Goal: Transaction & Acquisition: Purchase product/service

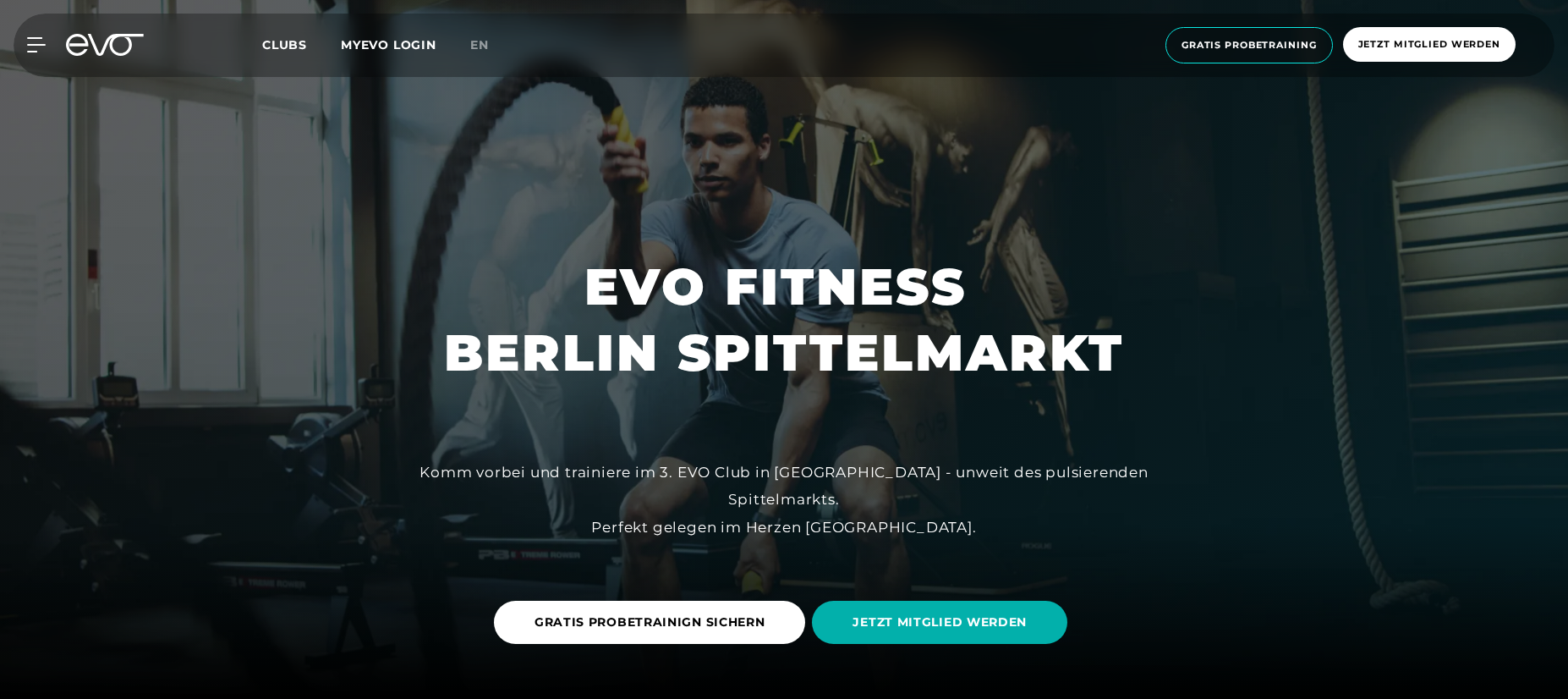
click at [982, 601] on span "JETZT MITGLIED WERDEN" at bounding box center [940, 622] width 256 height 43
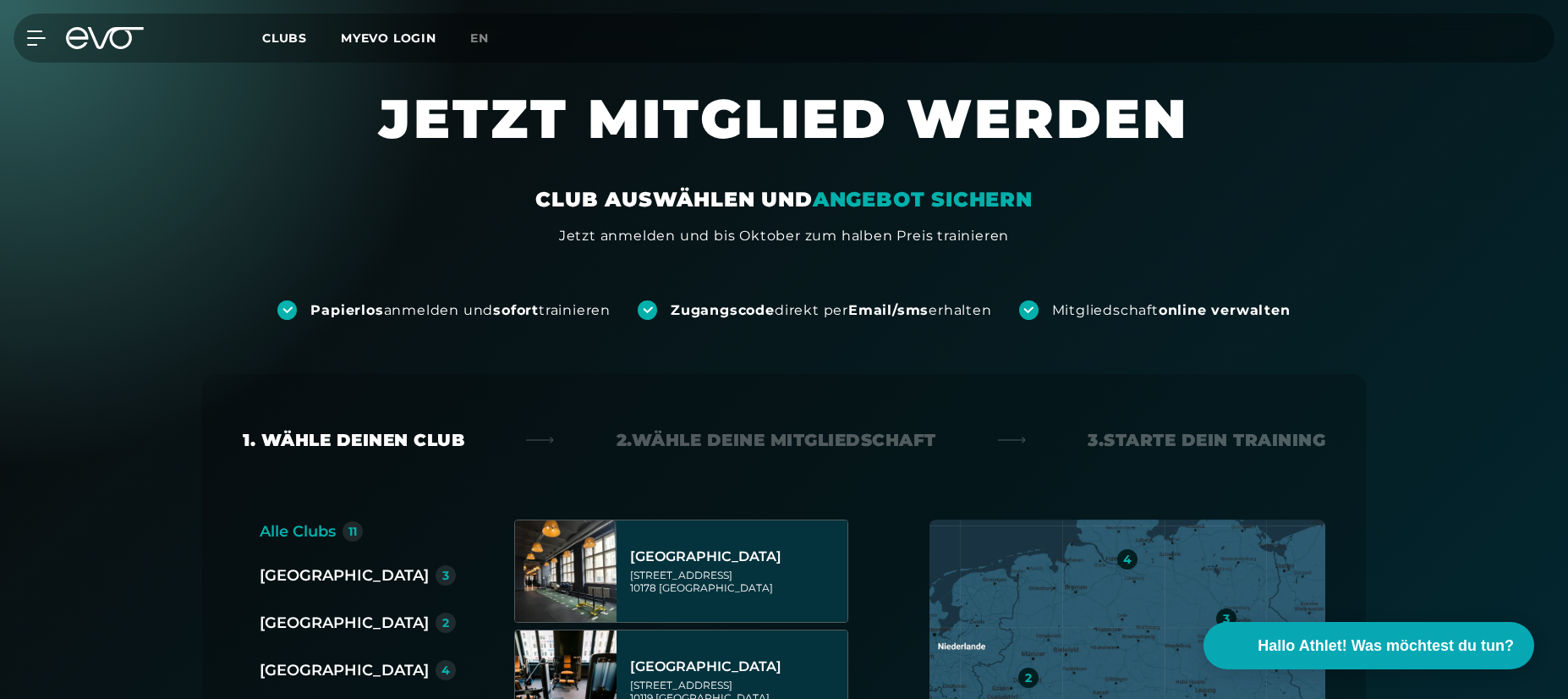
scroll to position [339, 0]
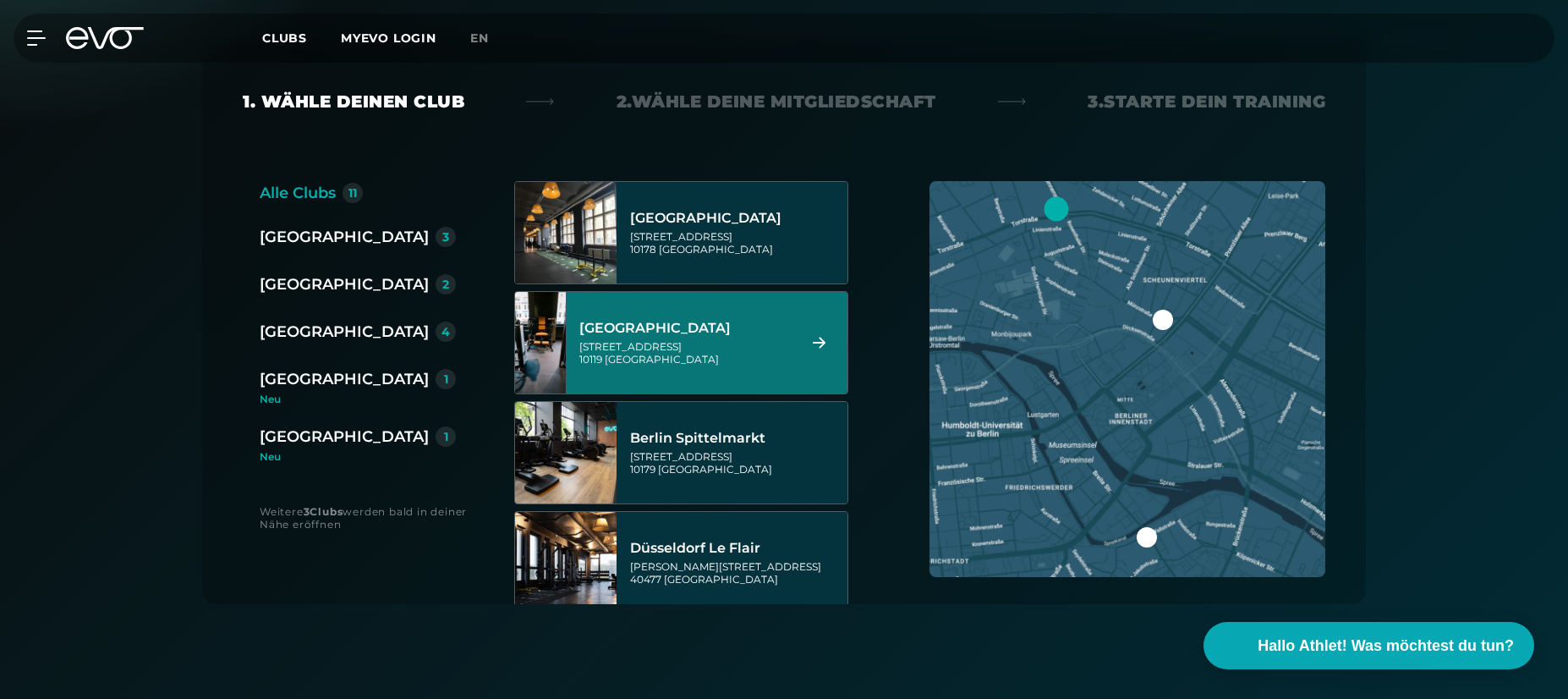
click at [274, 248] on div "[GEOGRAPHIC_DATA]" at bounding box center [345, 236] width 169 height 23
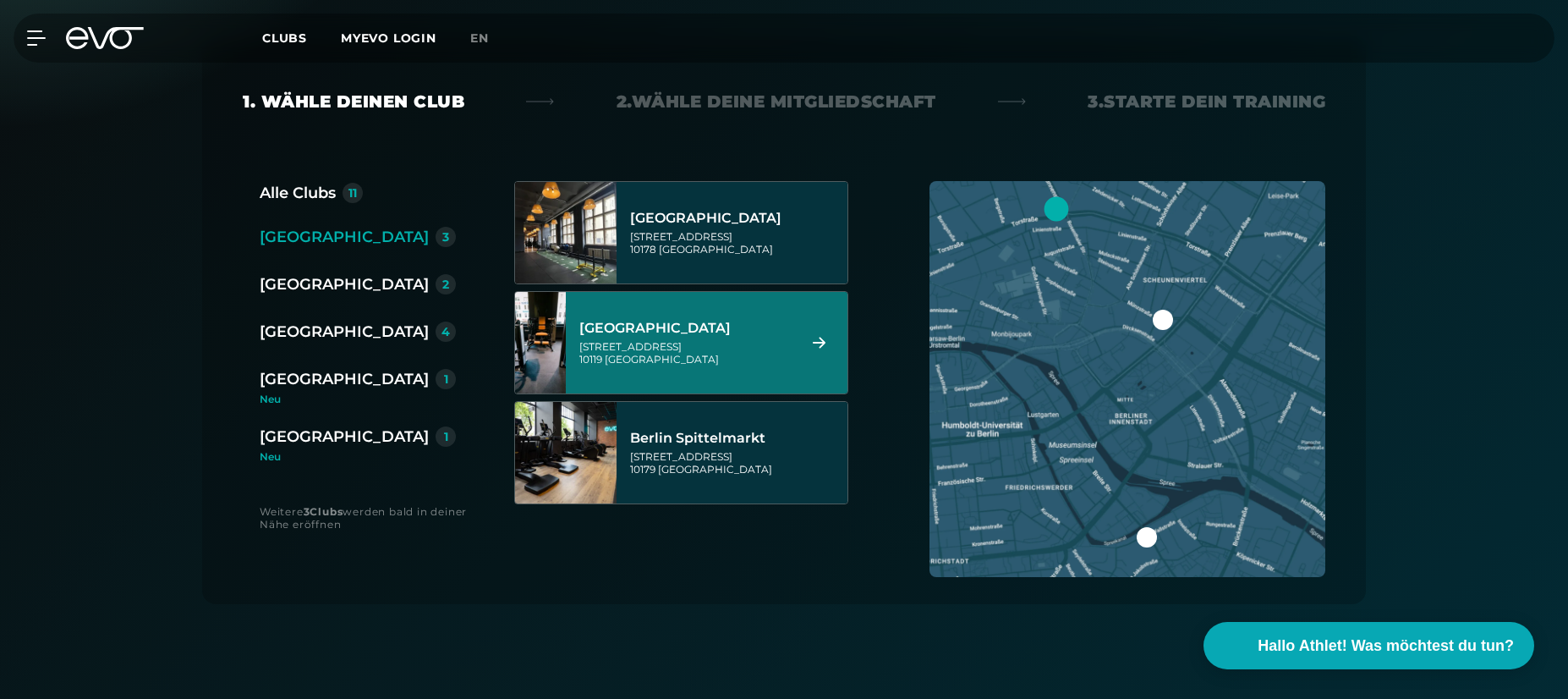
click at [682, 359] on div "[STREET_ADDRESS]" at bounding box center [686, 353] width 213 height 25
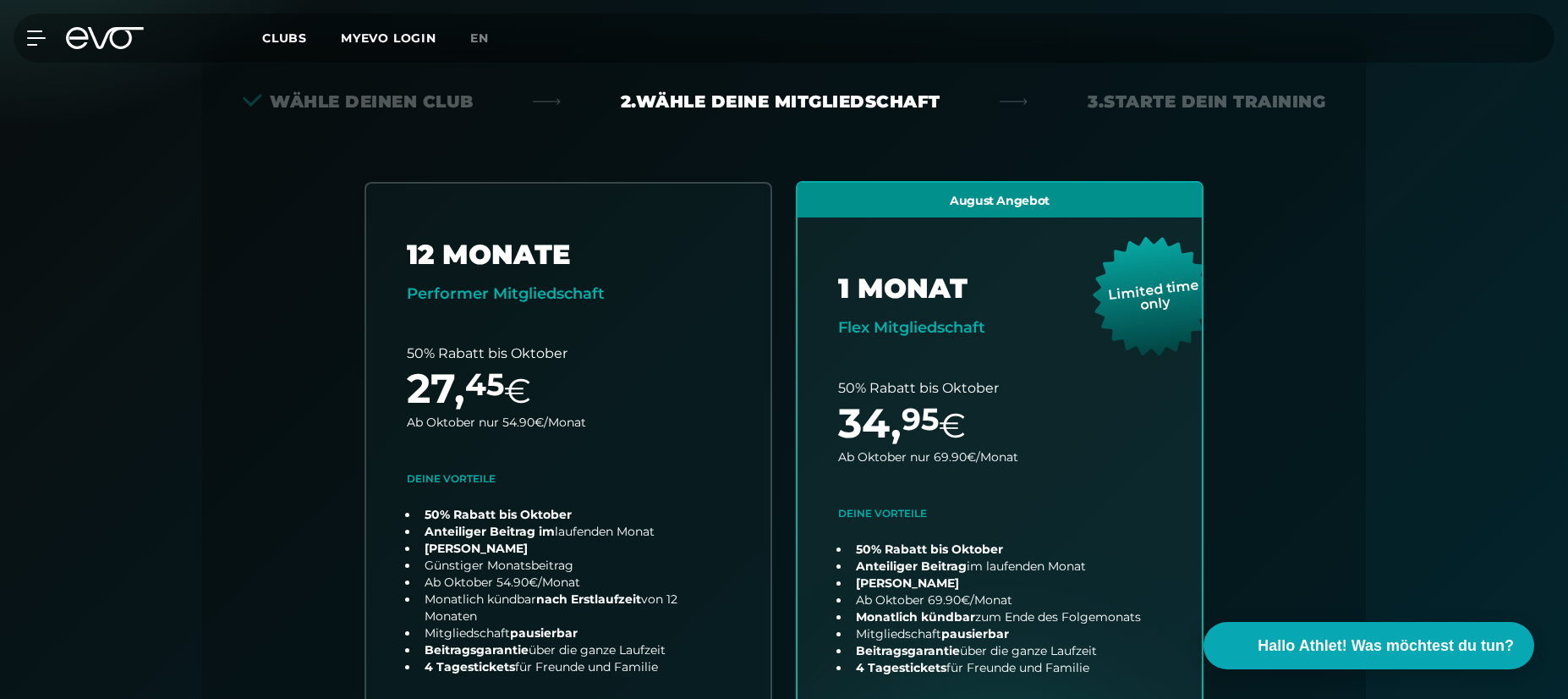
scroll to position [374, 0]
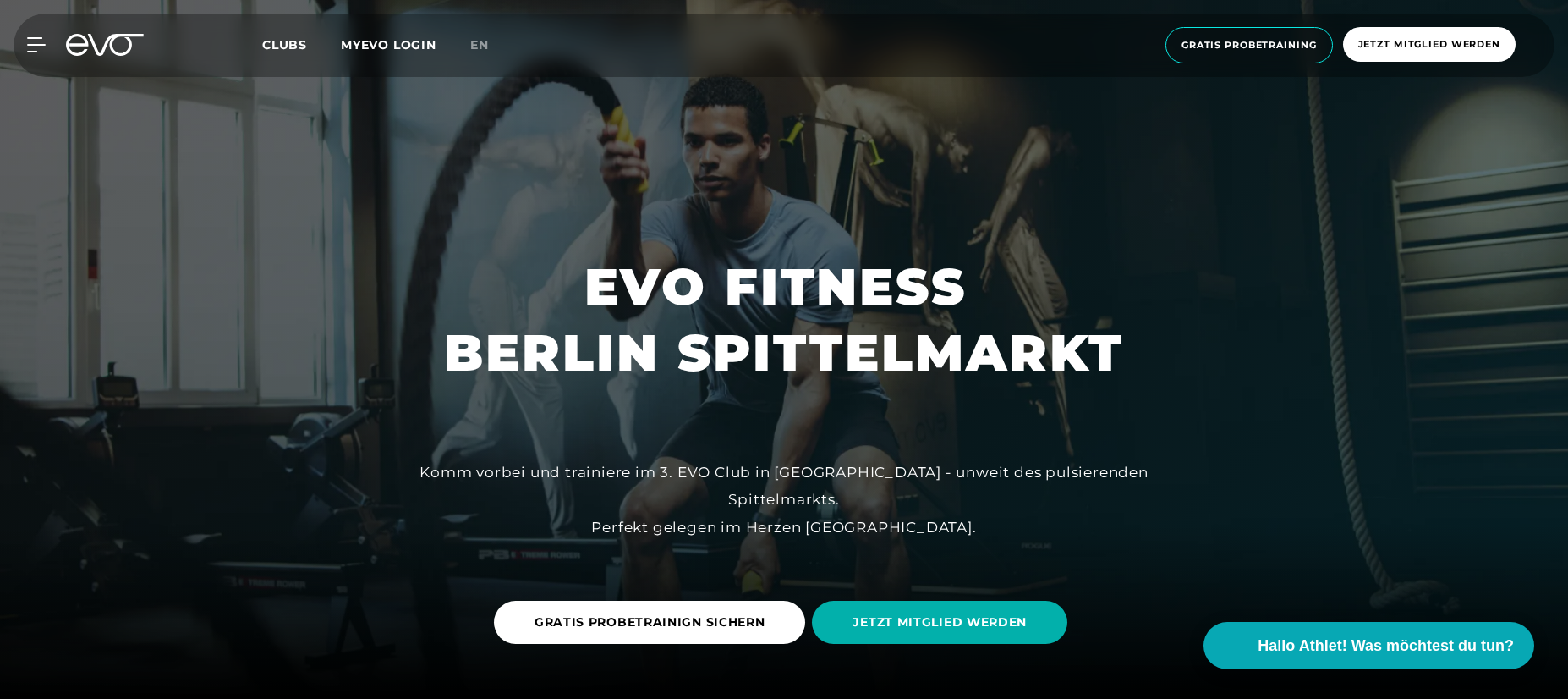
scroll to position [169, 0]
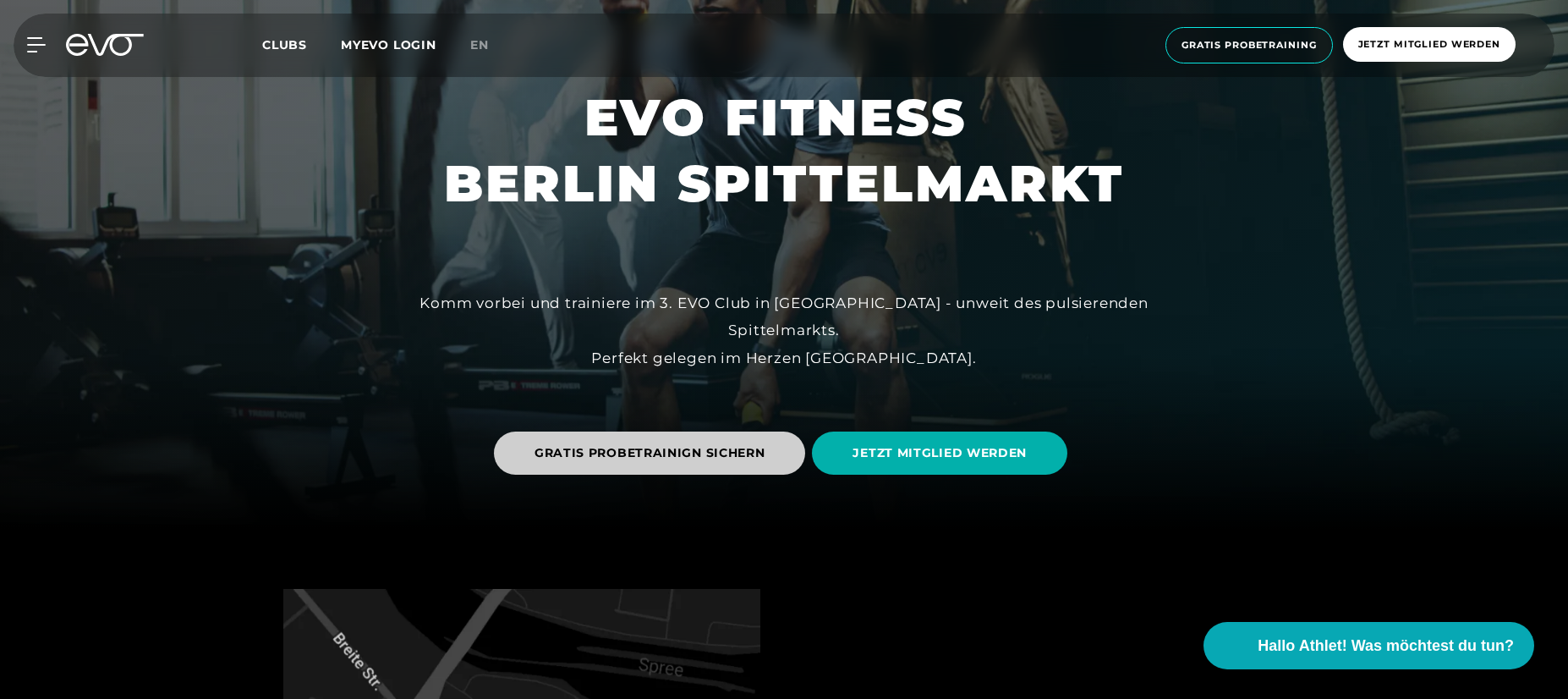
click at [701, 448] on span "GRATIS PROBETRAINIGN SICHERN" at bounding box center [650, 453] width 231 height 18
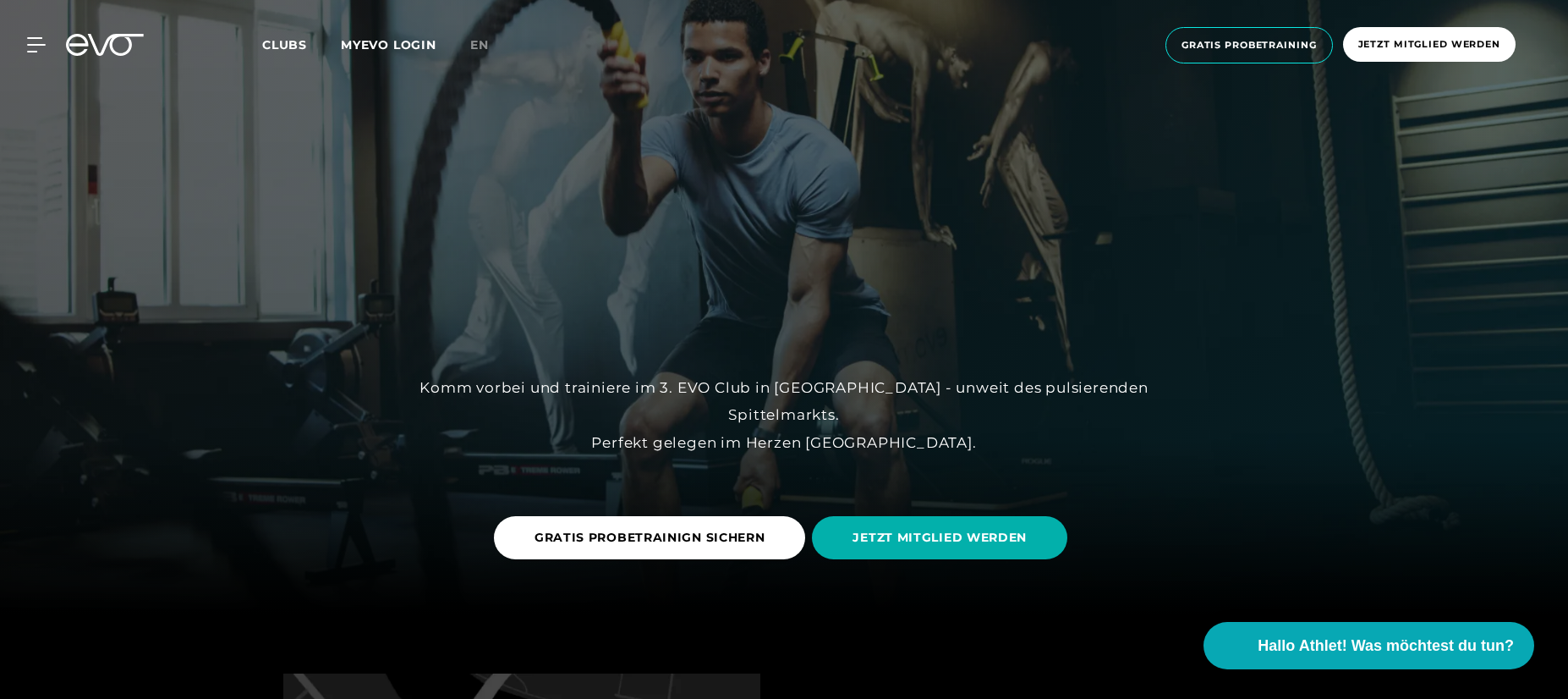
scroll to position [169, 0]
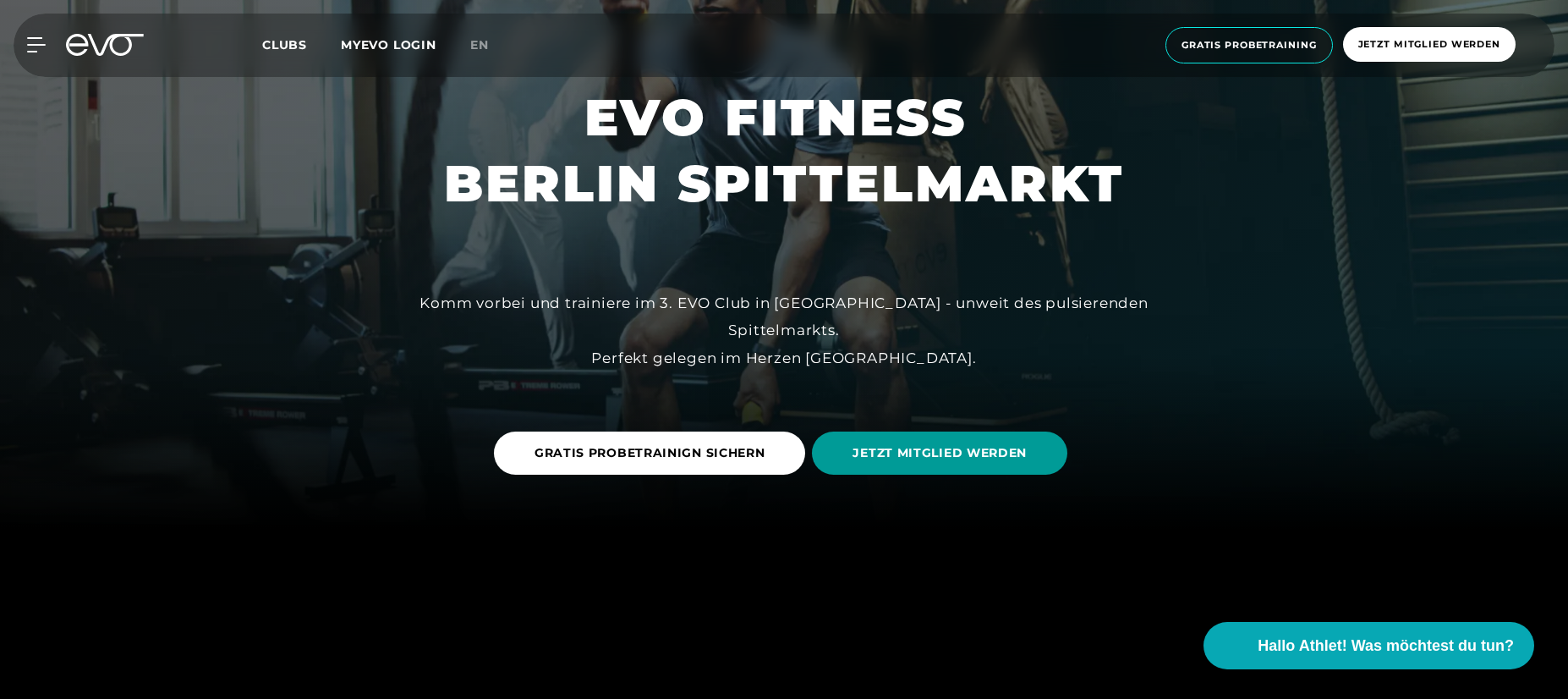
click at [873, 470] on span "JETZT MITGLIED WERDEN" at bounding box center [940, 453] width 256 height 43
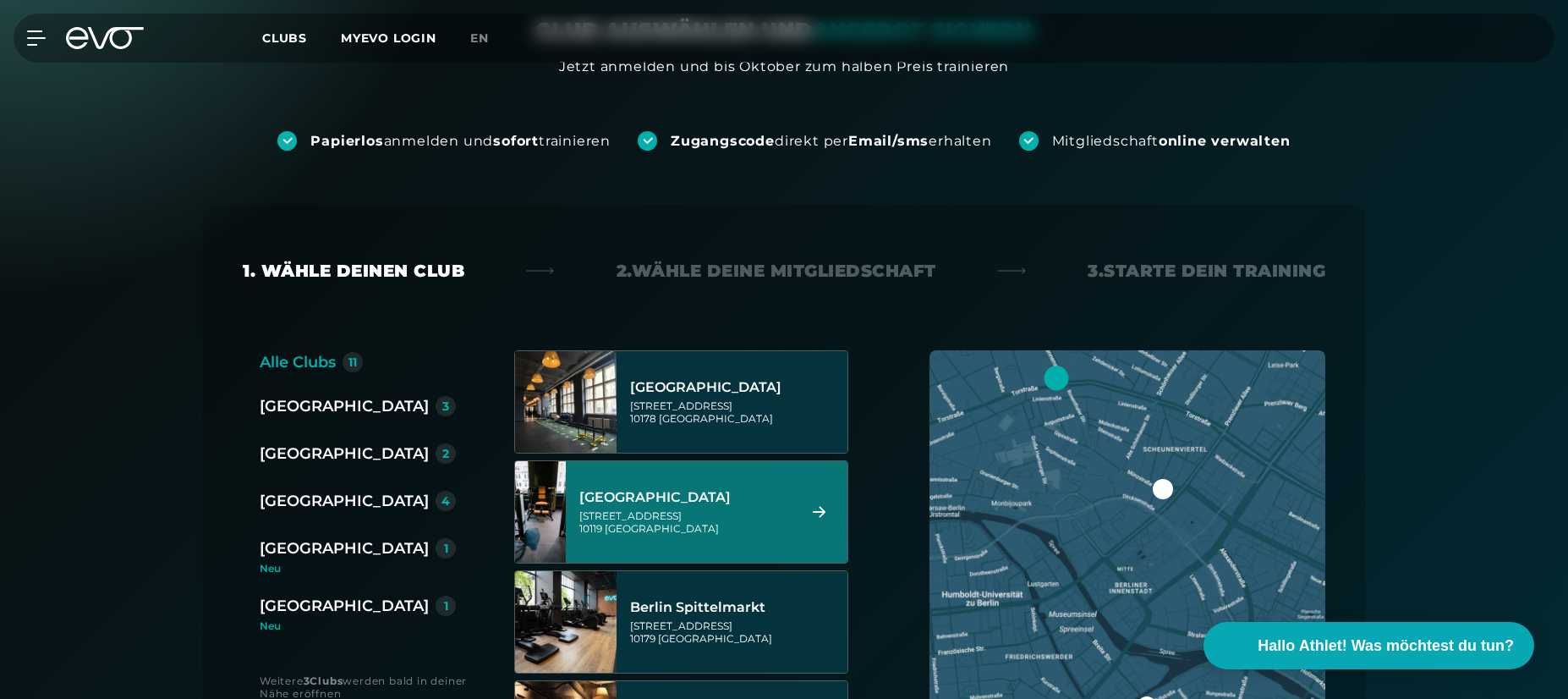
scroll to position [254, 0]
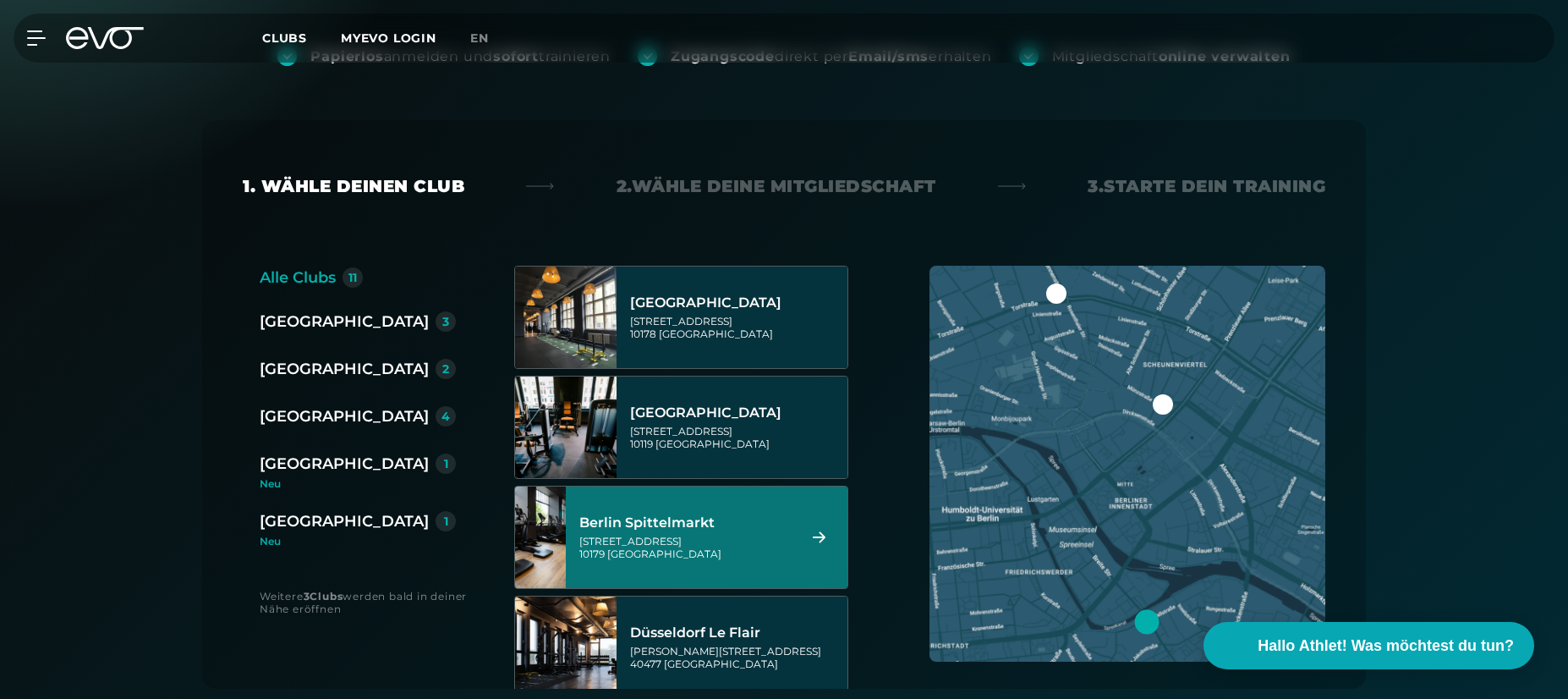
click at [782, 565] on div "[GEOGRAPHIC_DATA][STREET_ADDRESS]" at bounding box center [686, 537] width 213 height 74
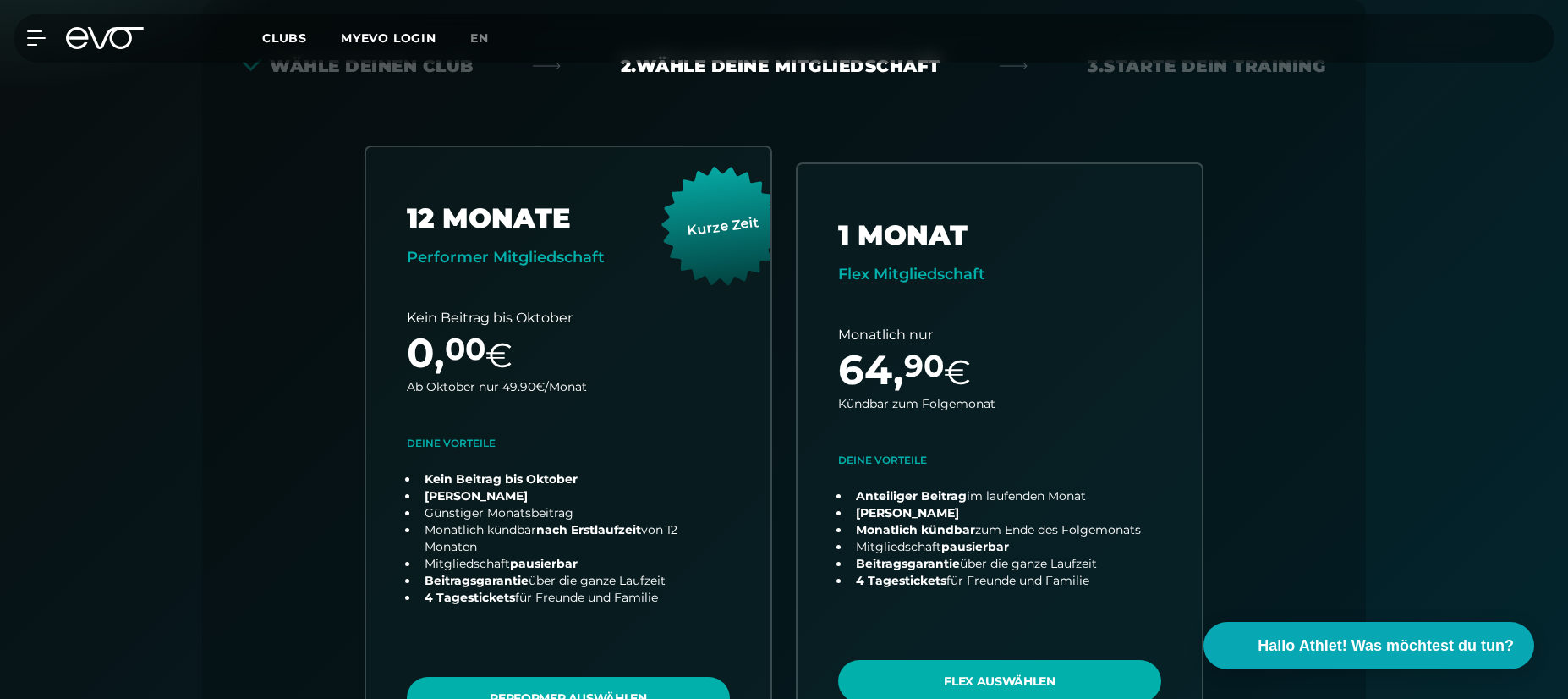
scroll to position [459, 0]
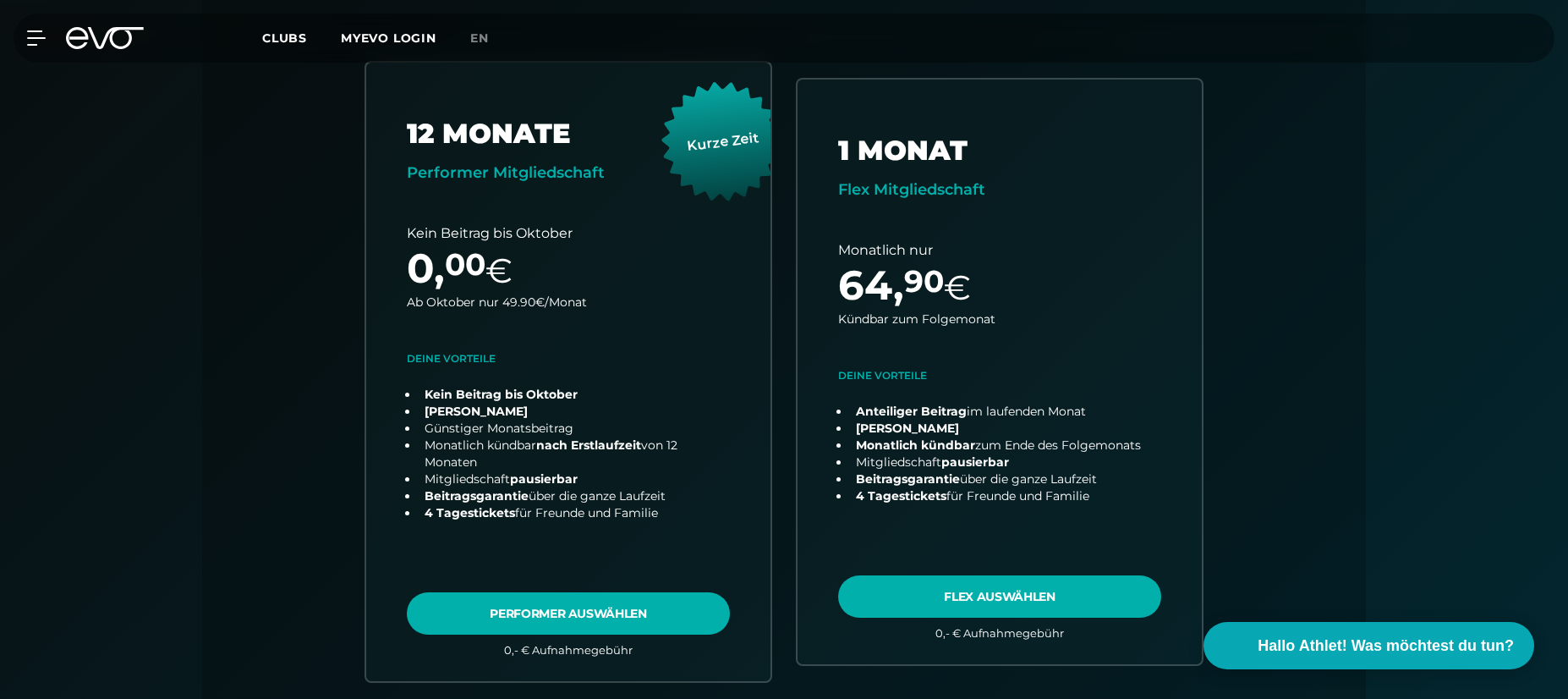
drag, startPoint x: 436, startPoint y: 1, endPoint x: 238, endPoint y: 425, distance: 468.0
click at [238, 432] on div "Back Wähle deinen Club 2. Wähle deine Mitgliedschaft 3. Starte dein Training Al…" at bounding box center [784, 319] width 1164 height 808
